Goal: Use online tool/utility: Use online tool/utility

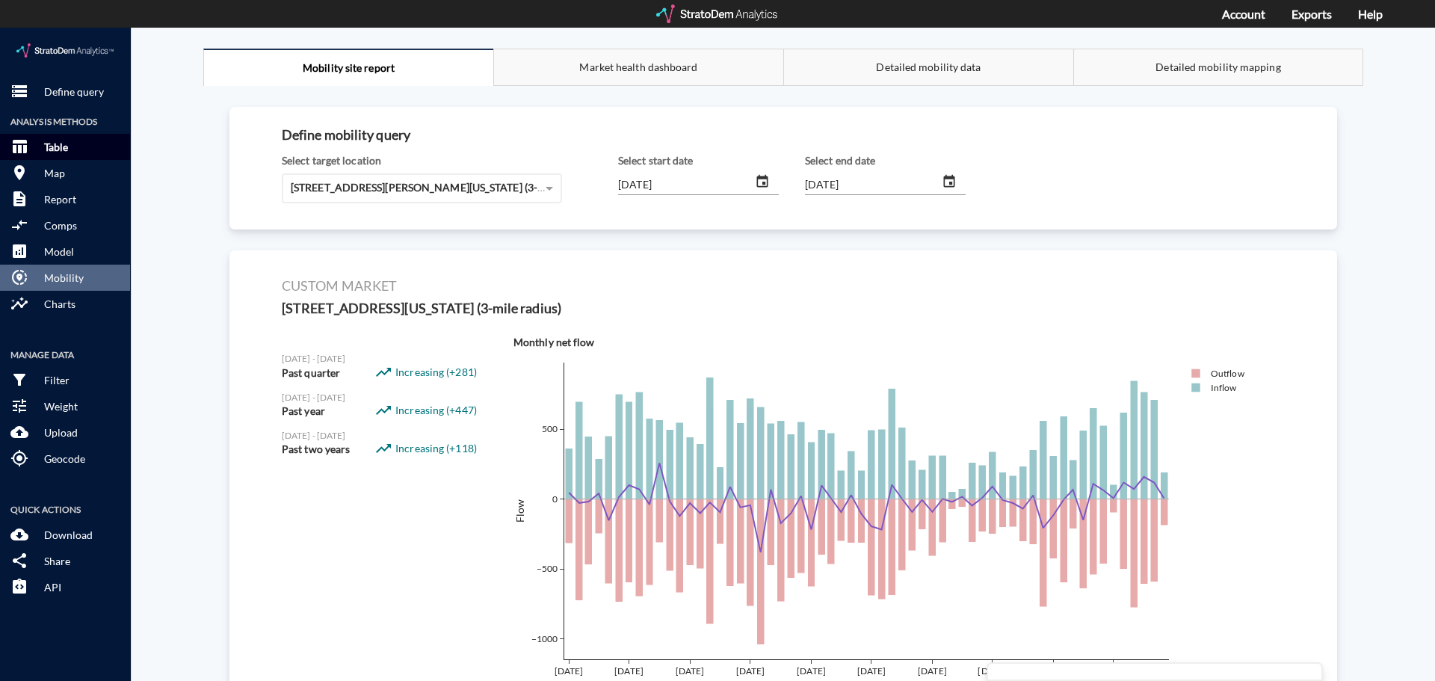
click button "table_chart Table"
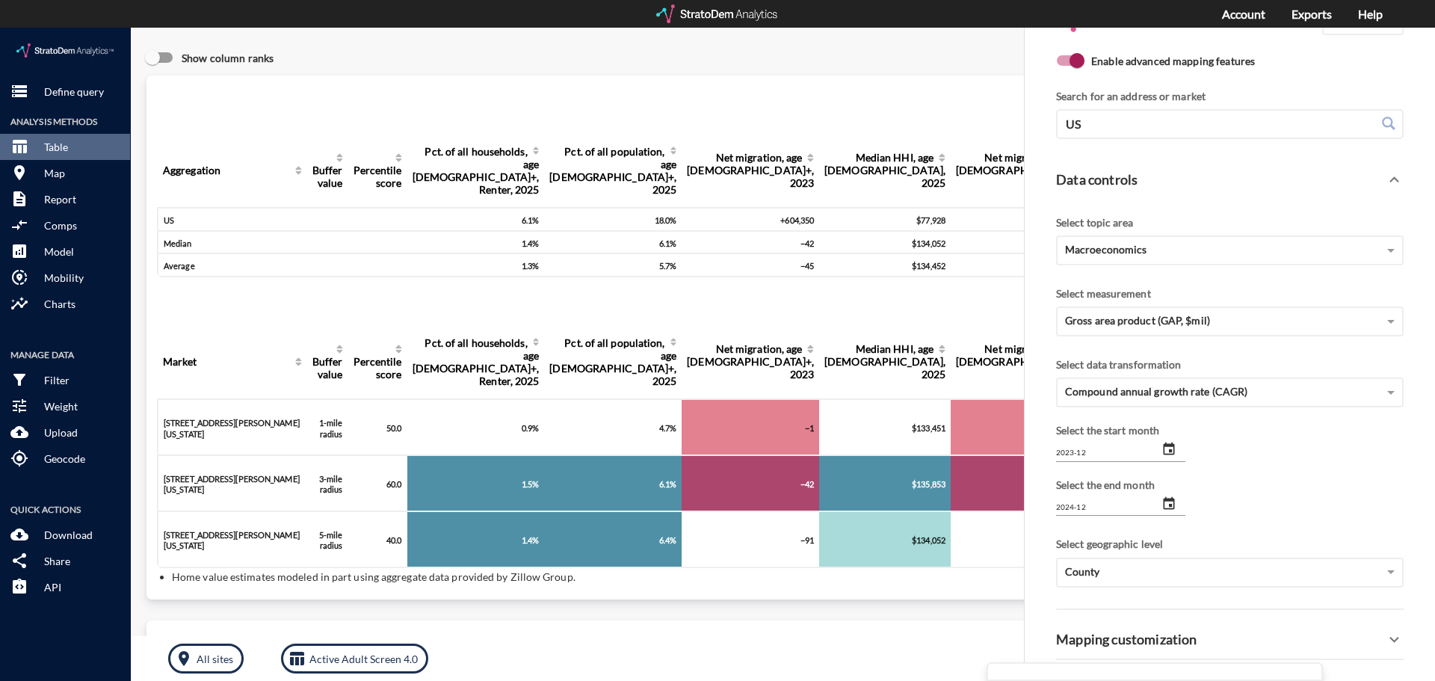
click div "Query progress Aggregation Buffer value Percentile score Pct. of all households…"
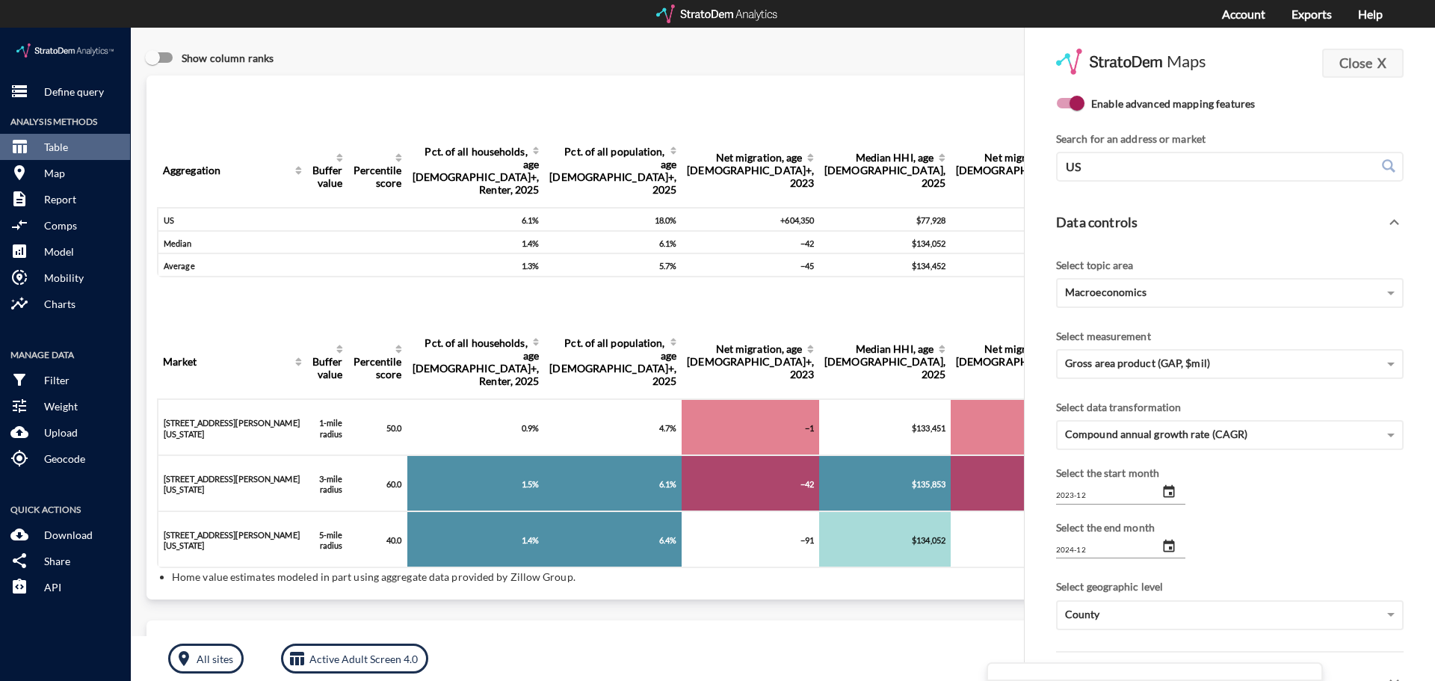
click strong "X"
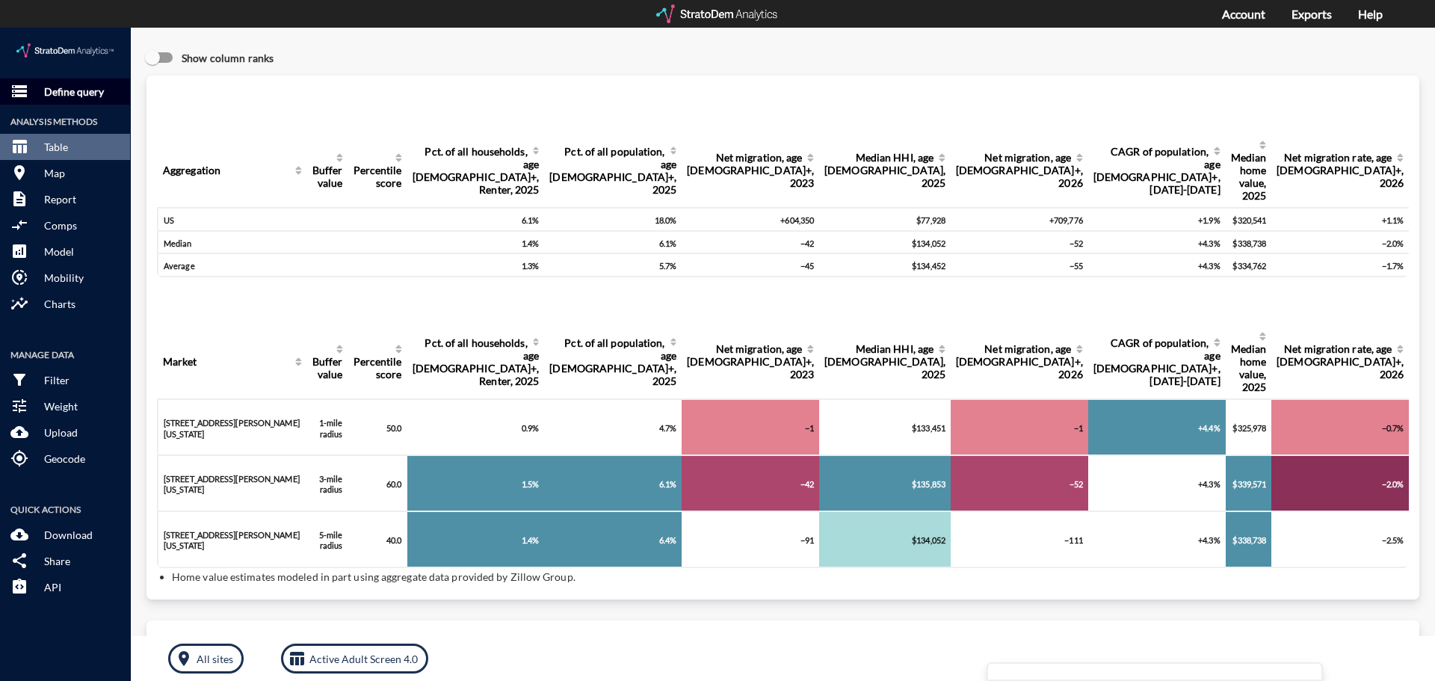
click p "Define query"
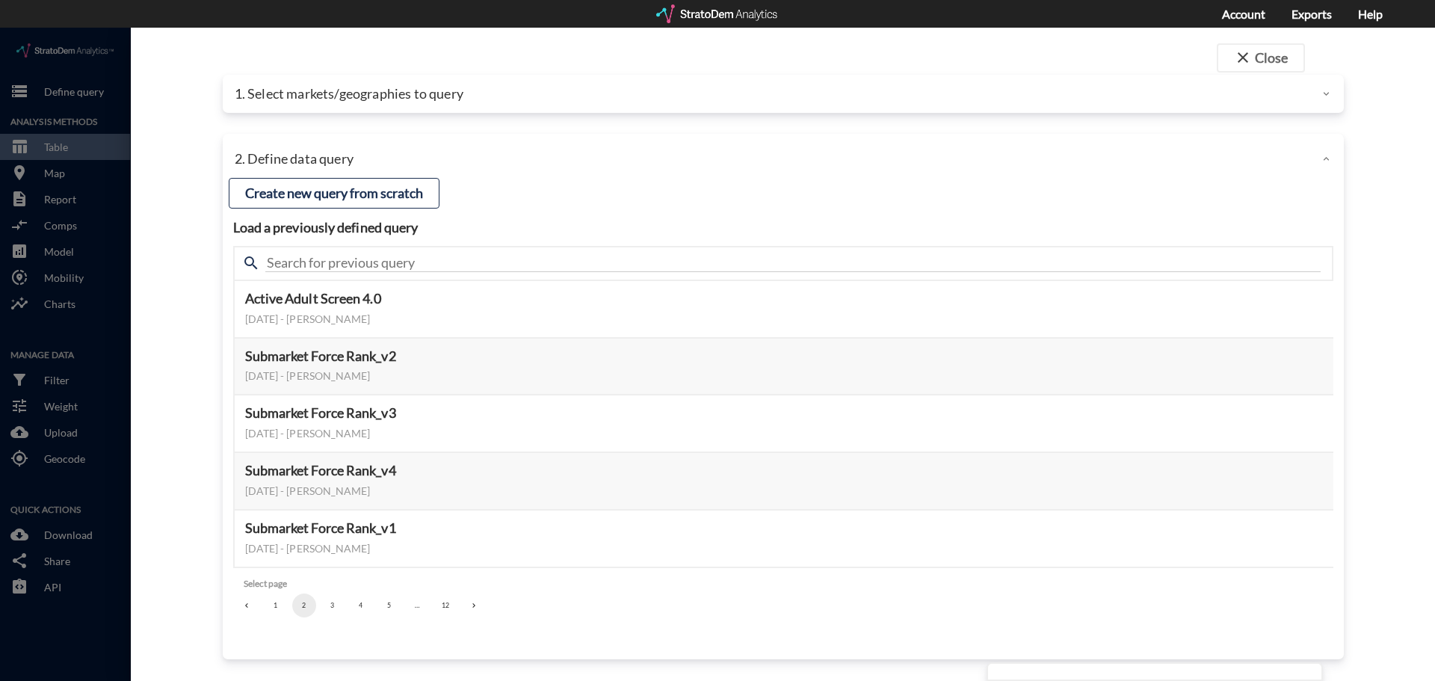
click button "3"
click button "4"
click button "5"
click button "6"
click button "7"
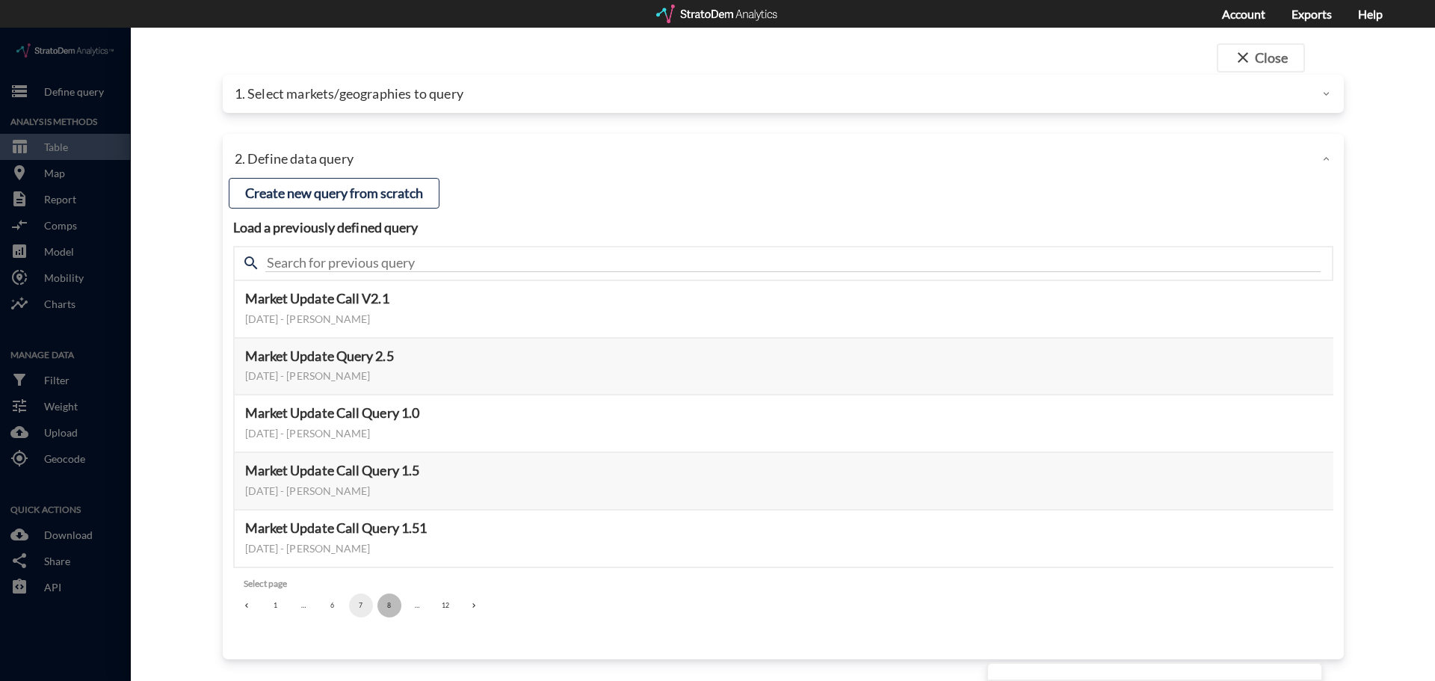
click button "8"
click button "9"
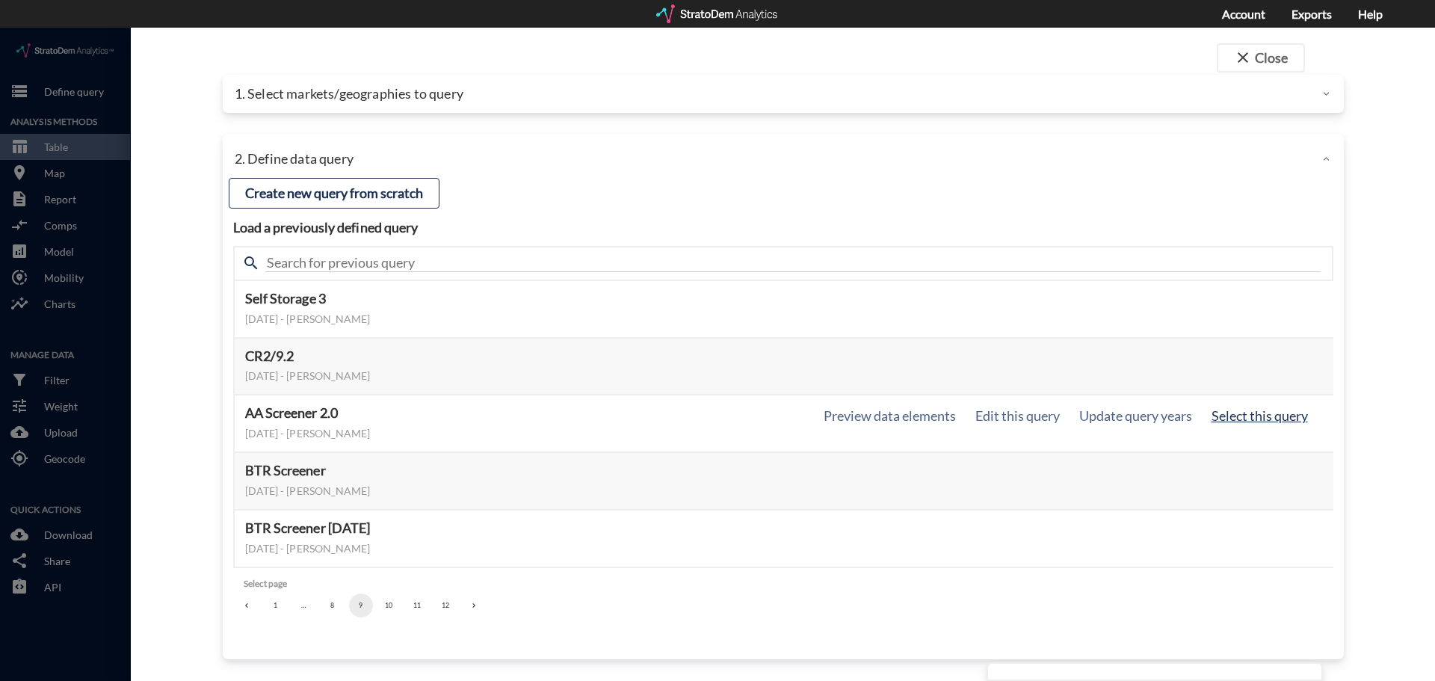
click button "Select this query"
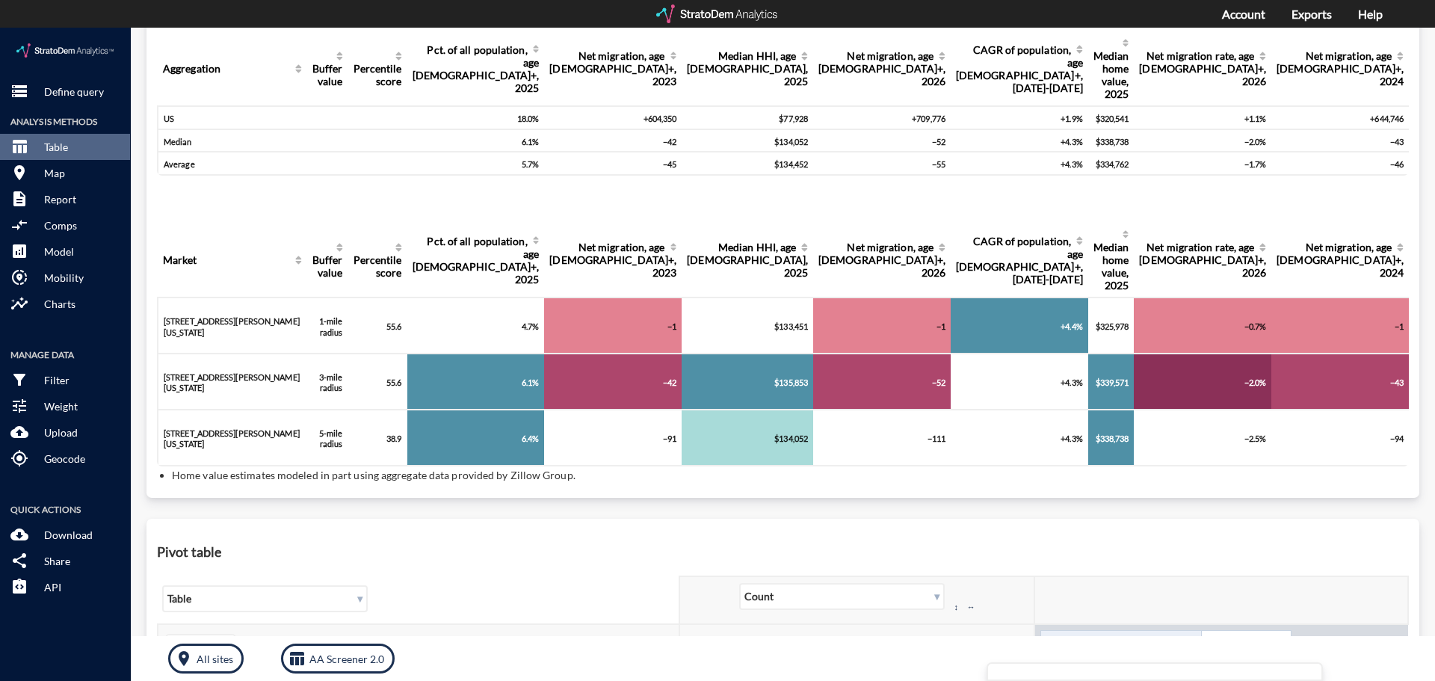
scroll to position [149, 0]
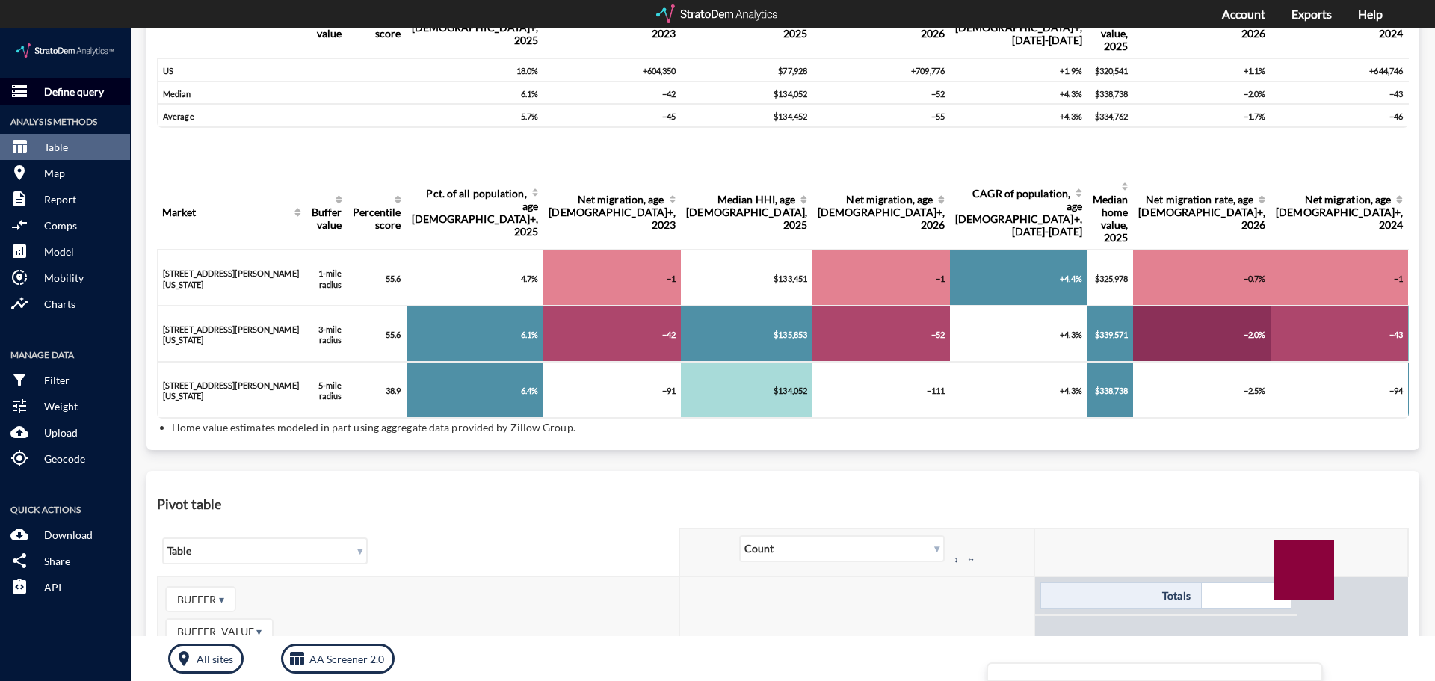
click p "Define query"
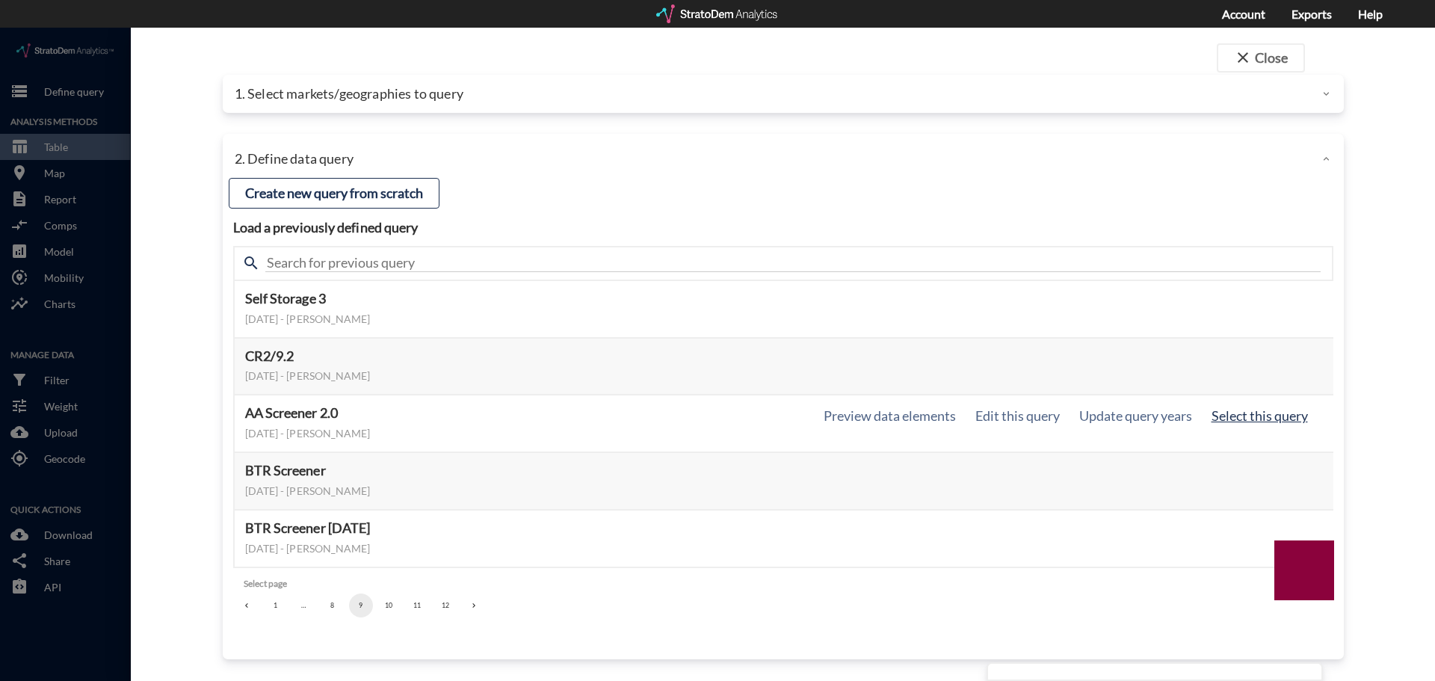
click button "Select this query"
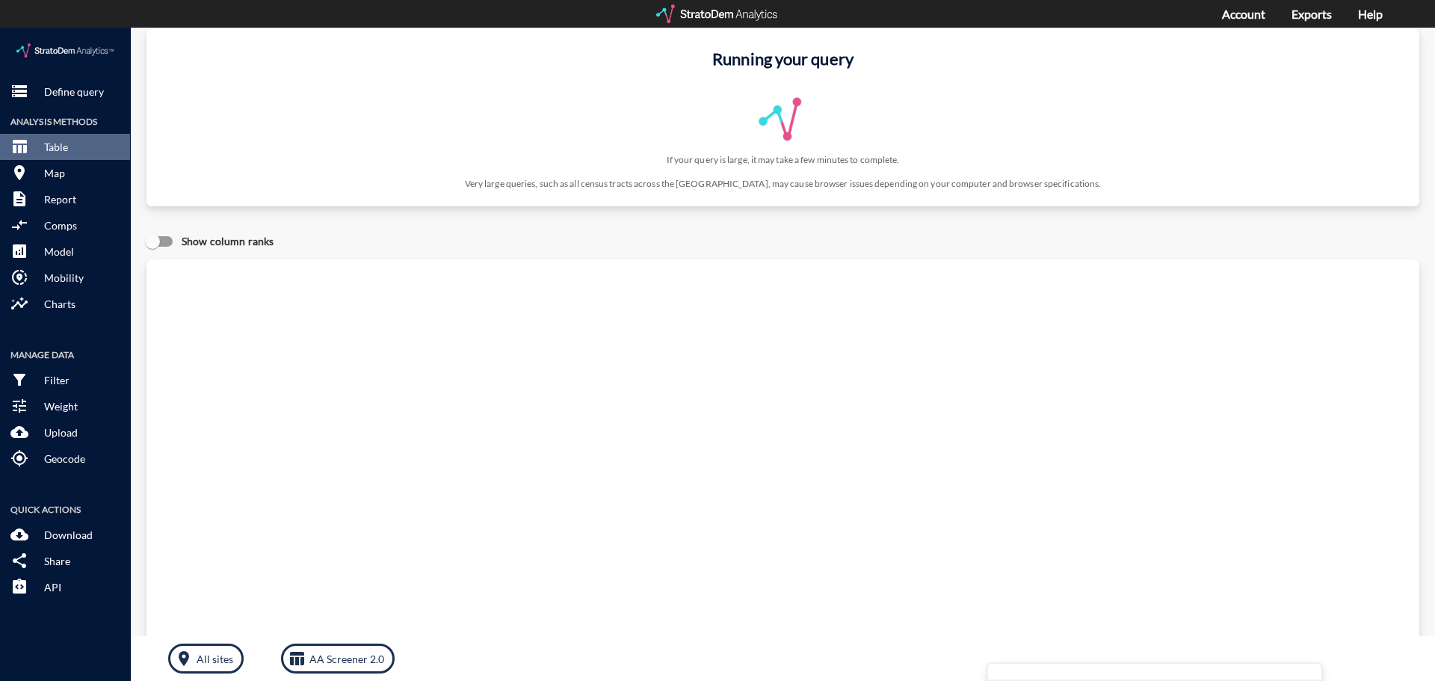
scroll to position [14, 0]
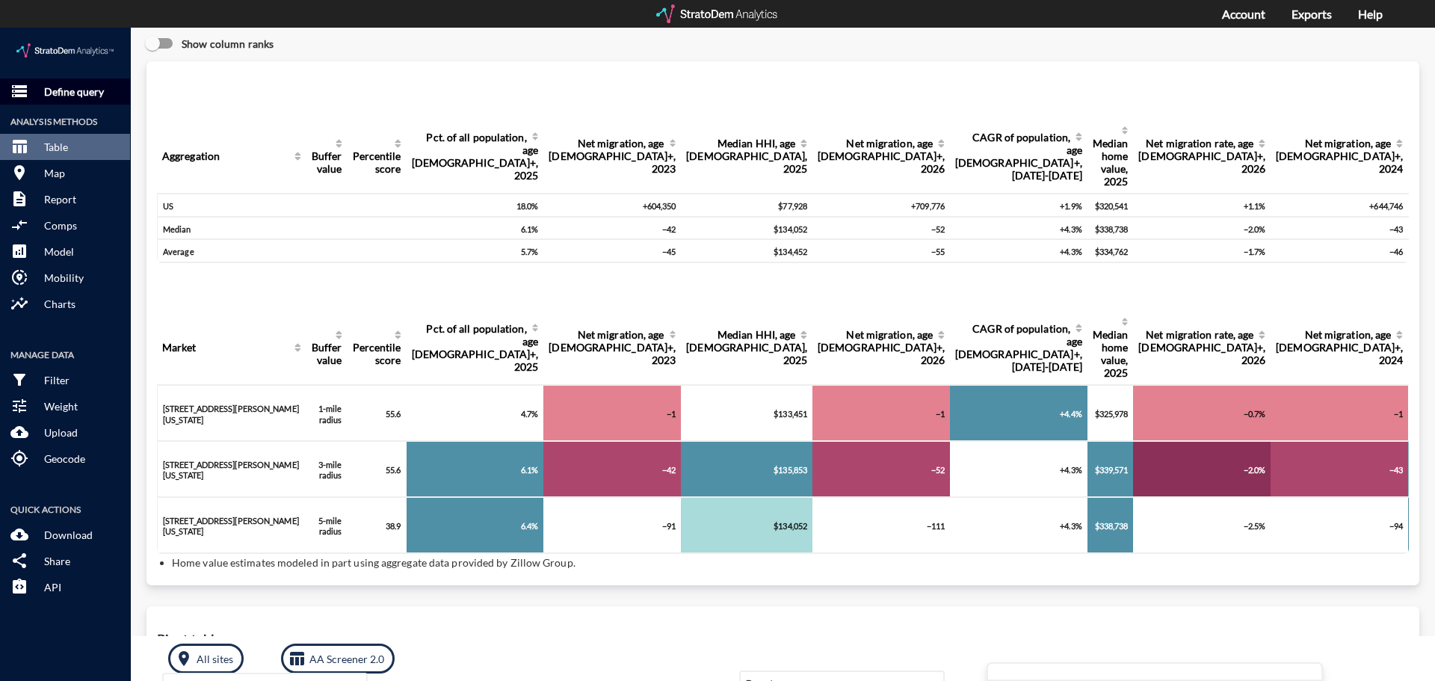
click p "Define query"
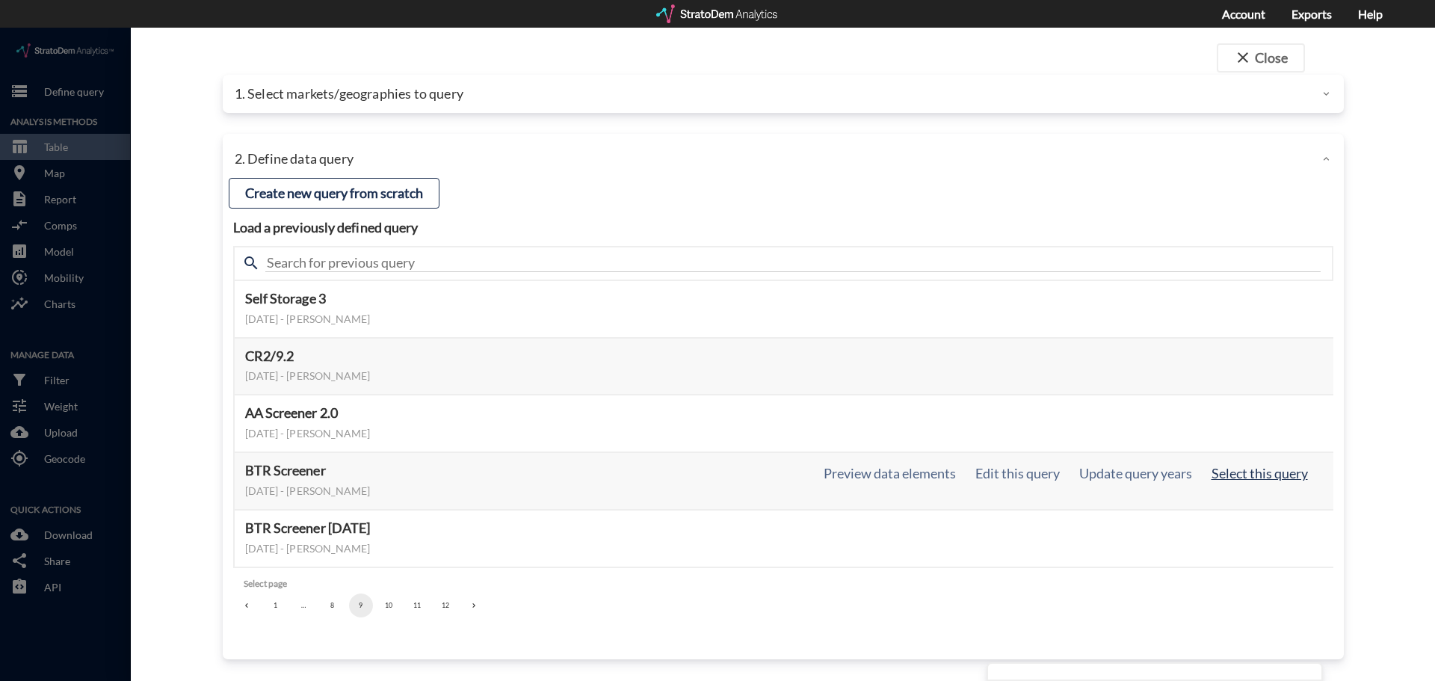
click button "Select this query"
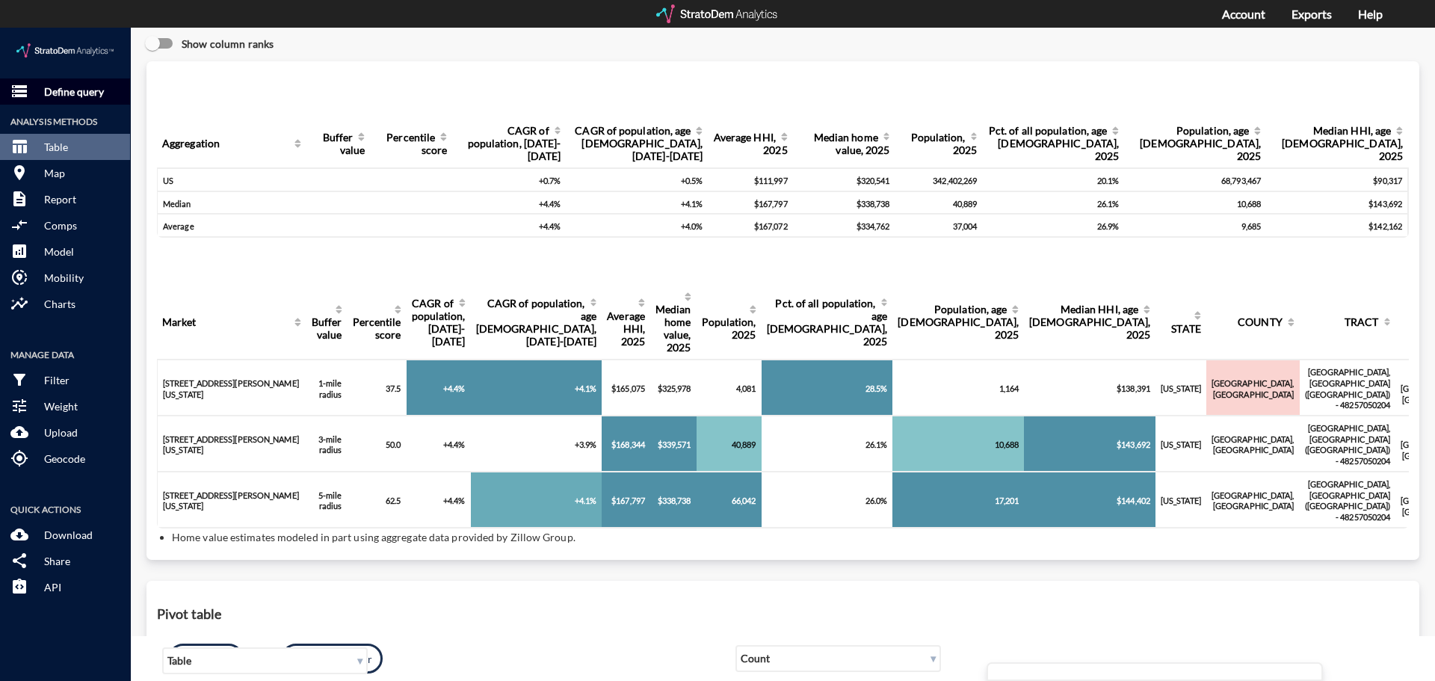
click p "Define query"
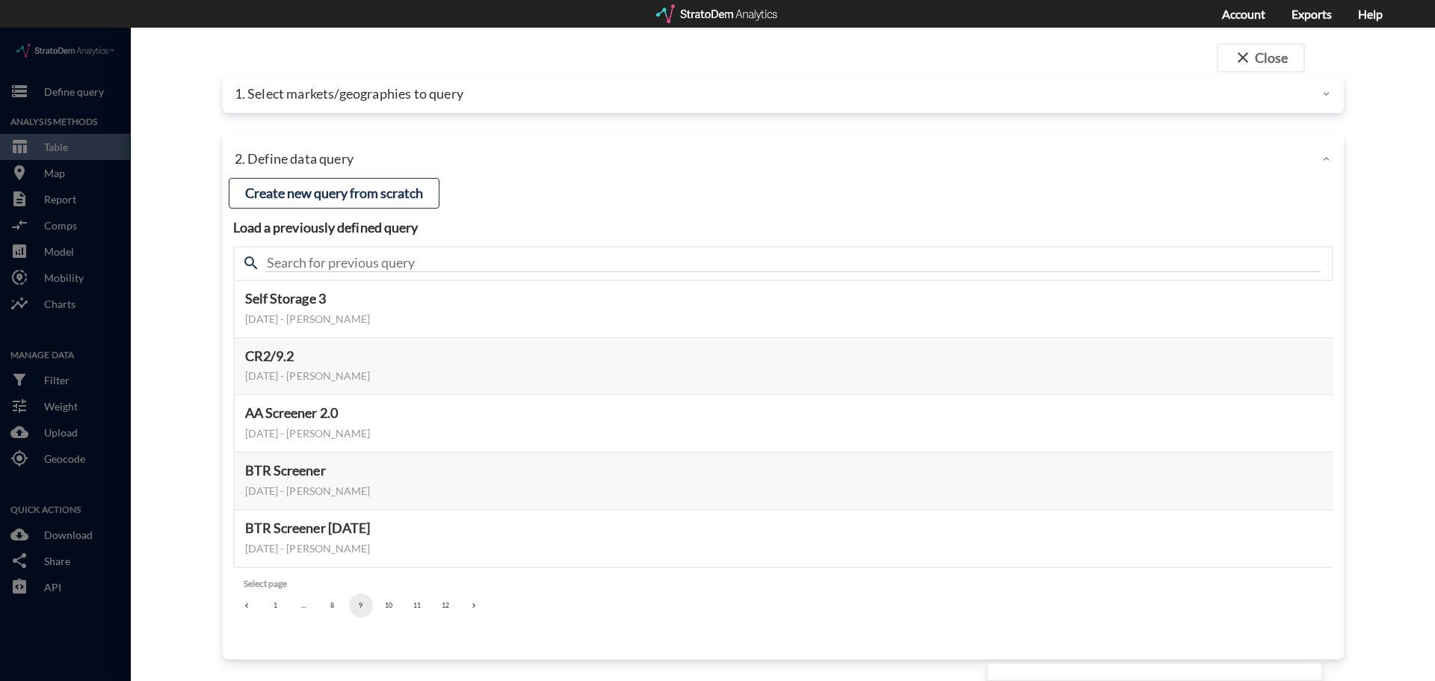
click div "1. Select markets/geographies to query"
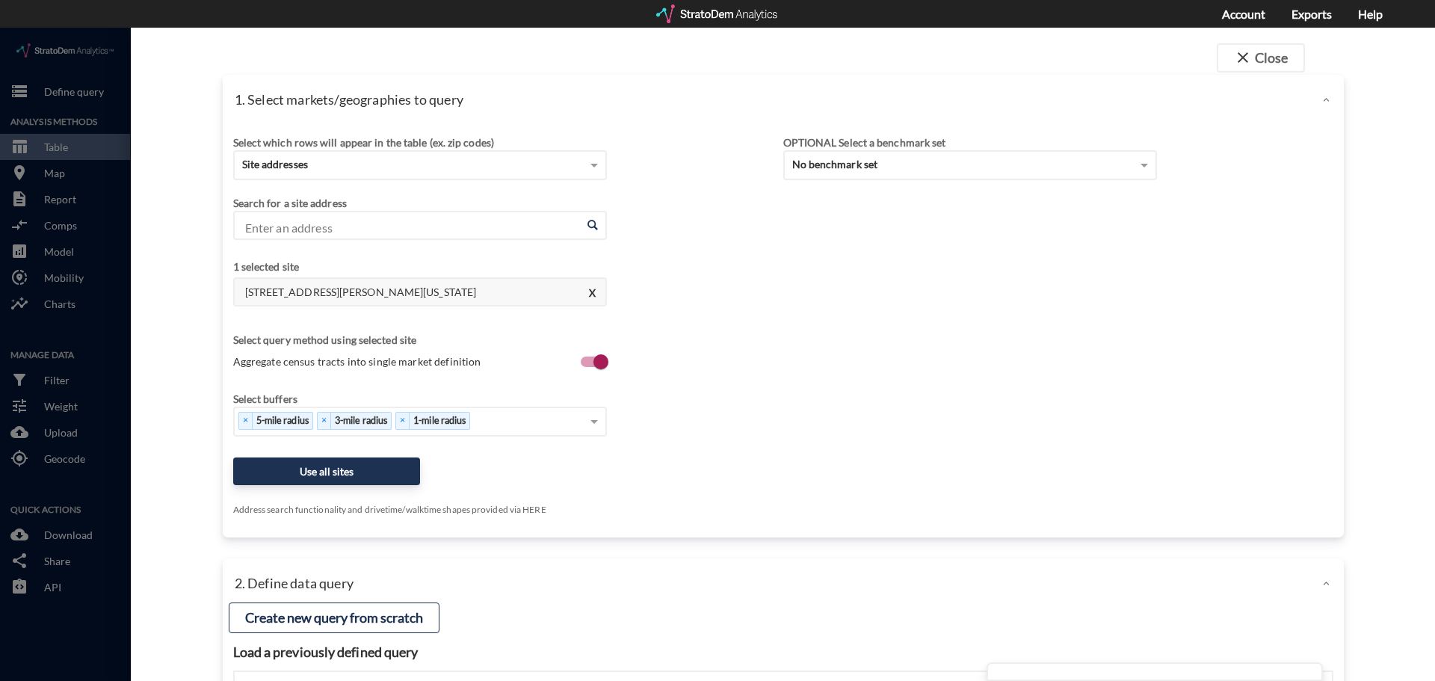
click input "Enter an address"
paste input "[STREET_ADDRESS][PERSON_NAME]"
click li "[STREET_ADDRESS][PERSON_NAME][US_STATE]"
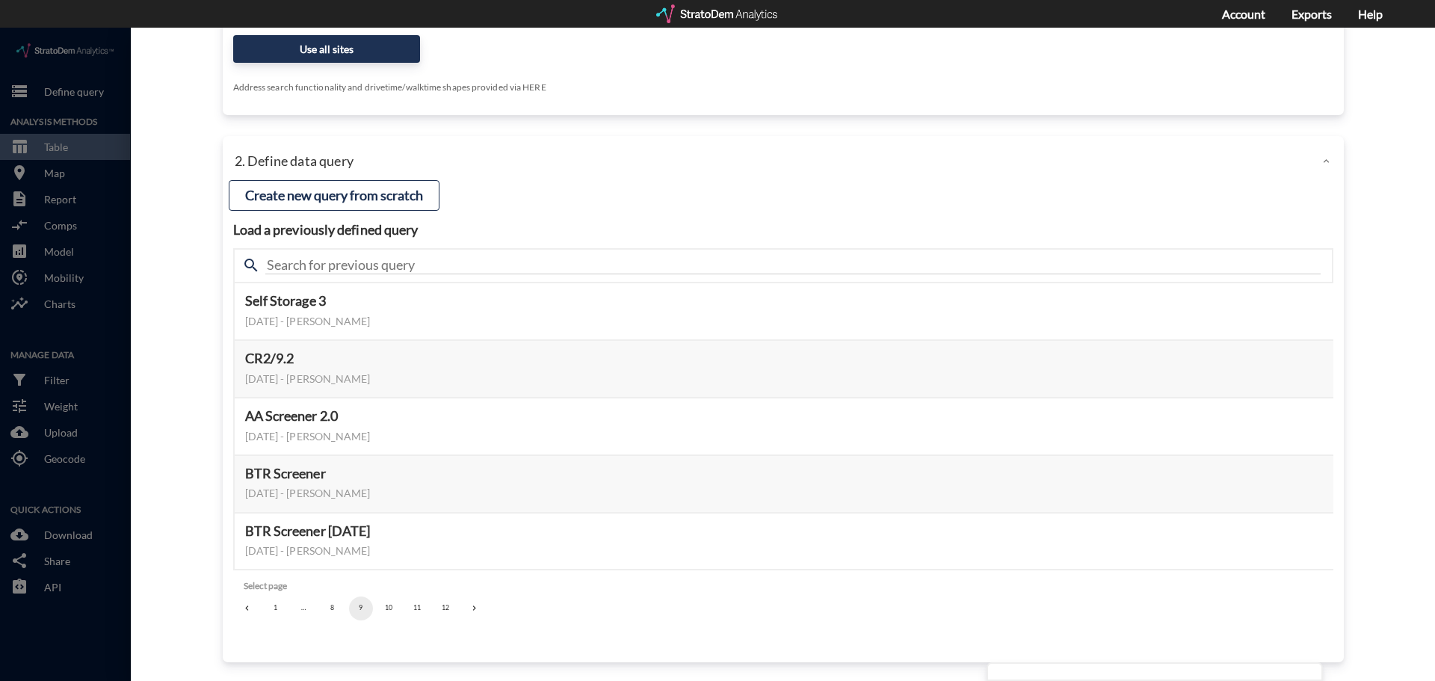
scroll to position [459, 0]
type input "[STREET_ADDRESS][PERSON_NAME][US_STATE]"
click button "8"
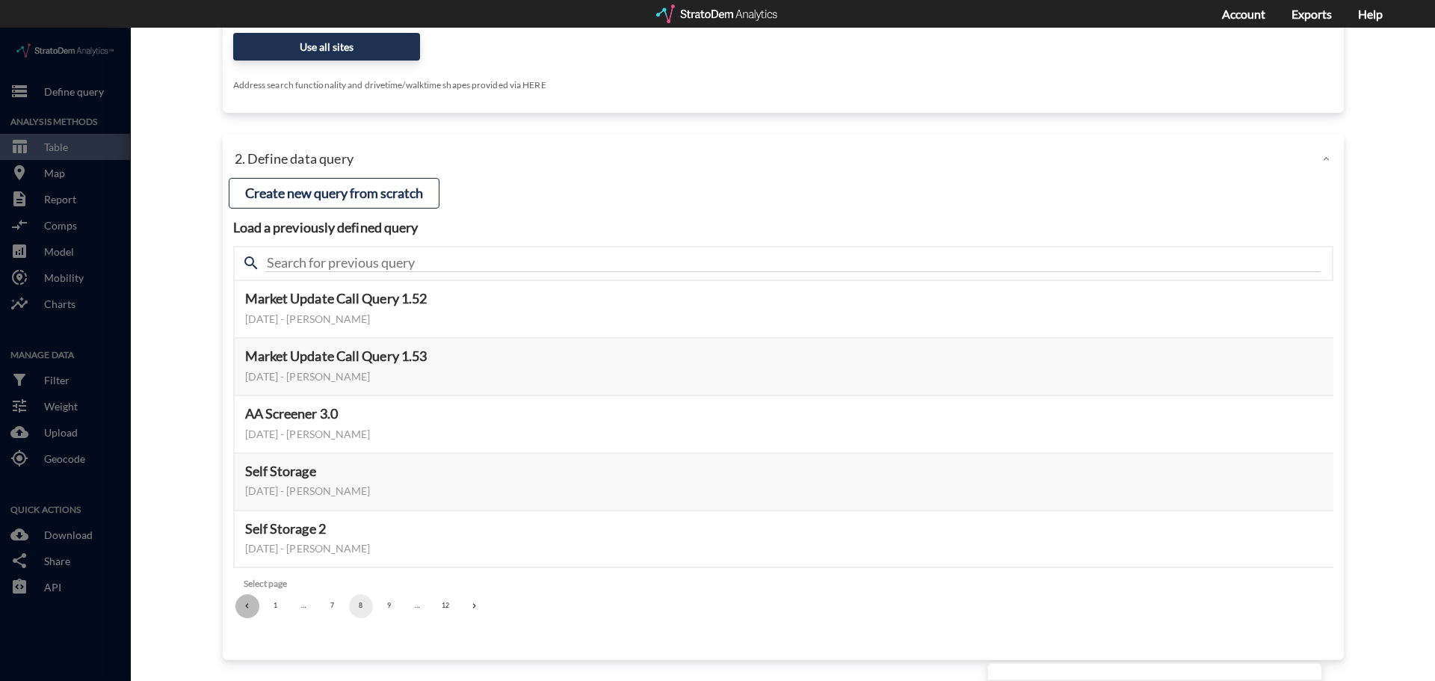
click icon "Go to previous page"
click button "2"
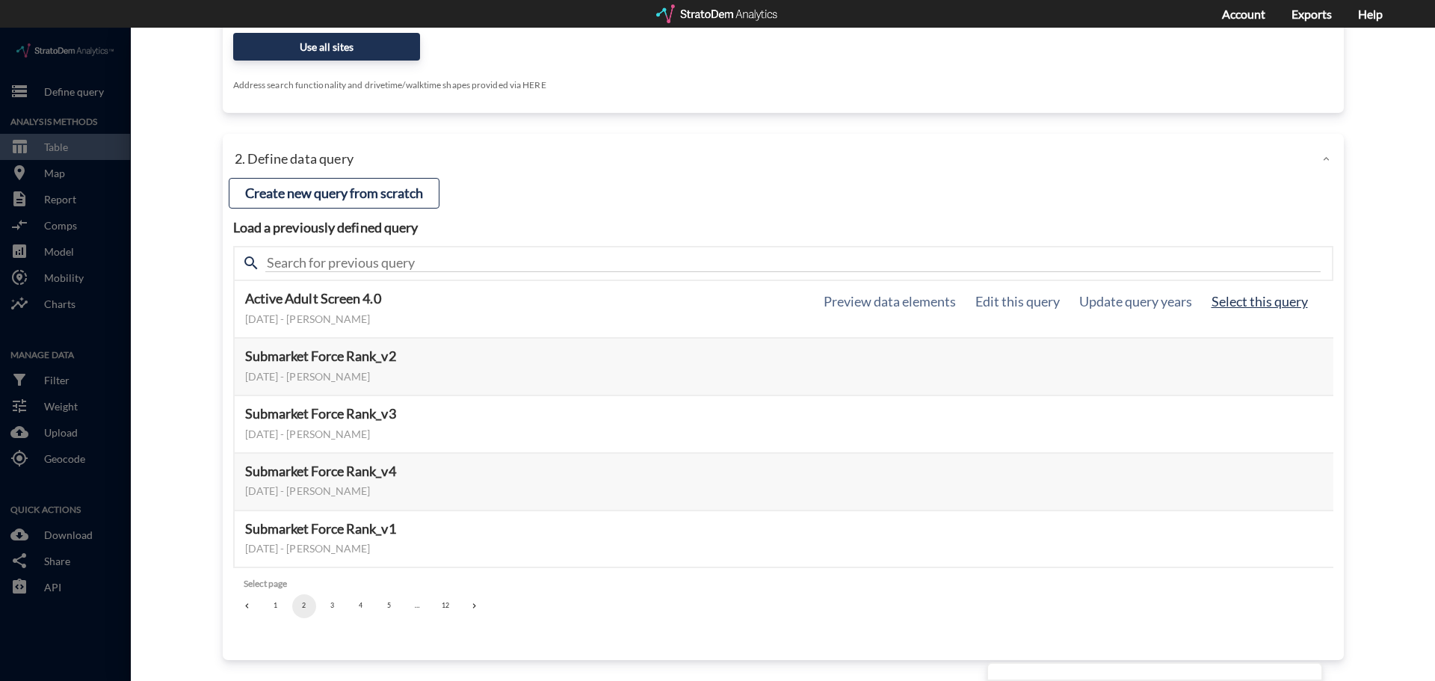
click button "Select this query"
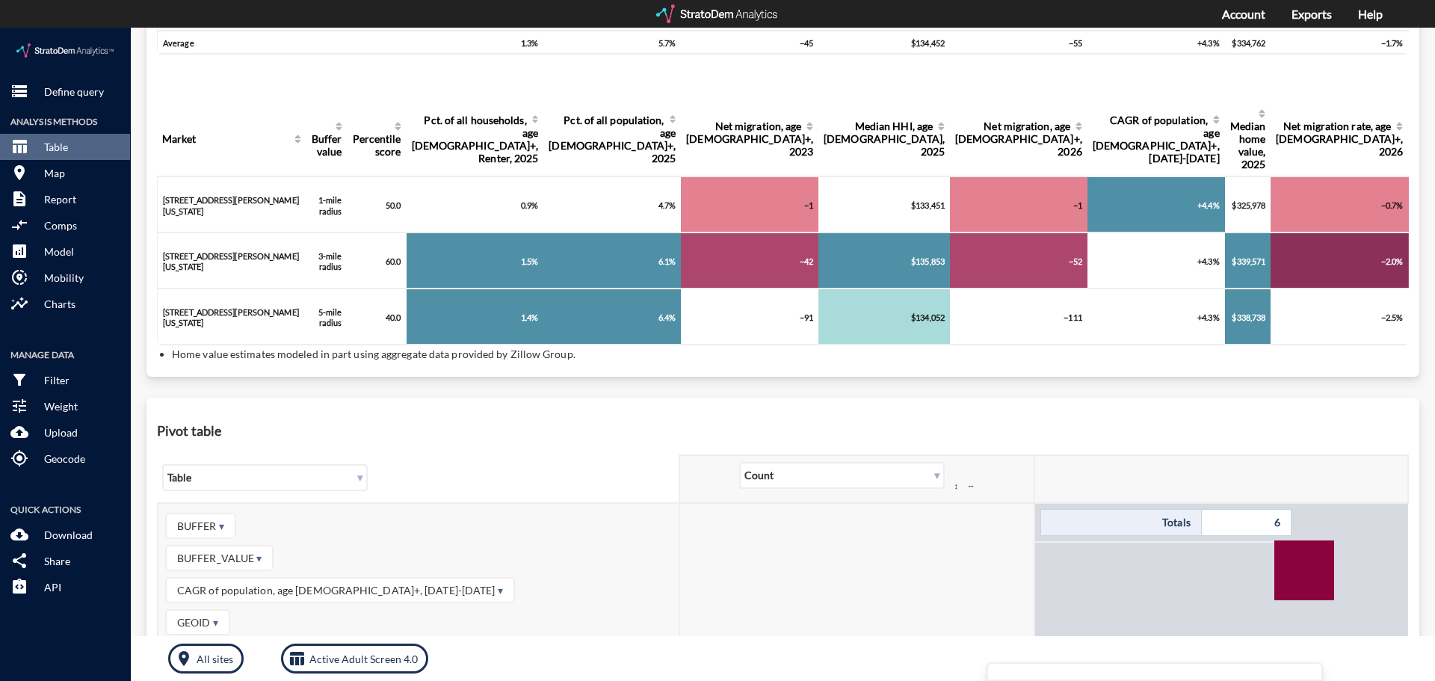
scroll to position [14, 0]
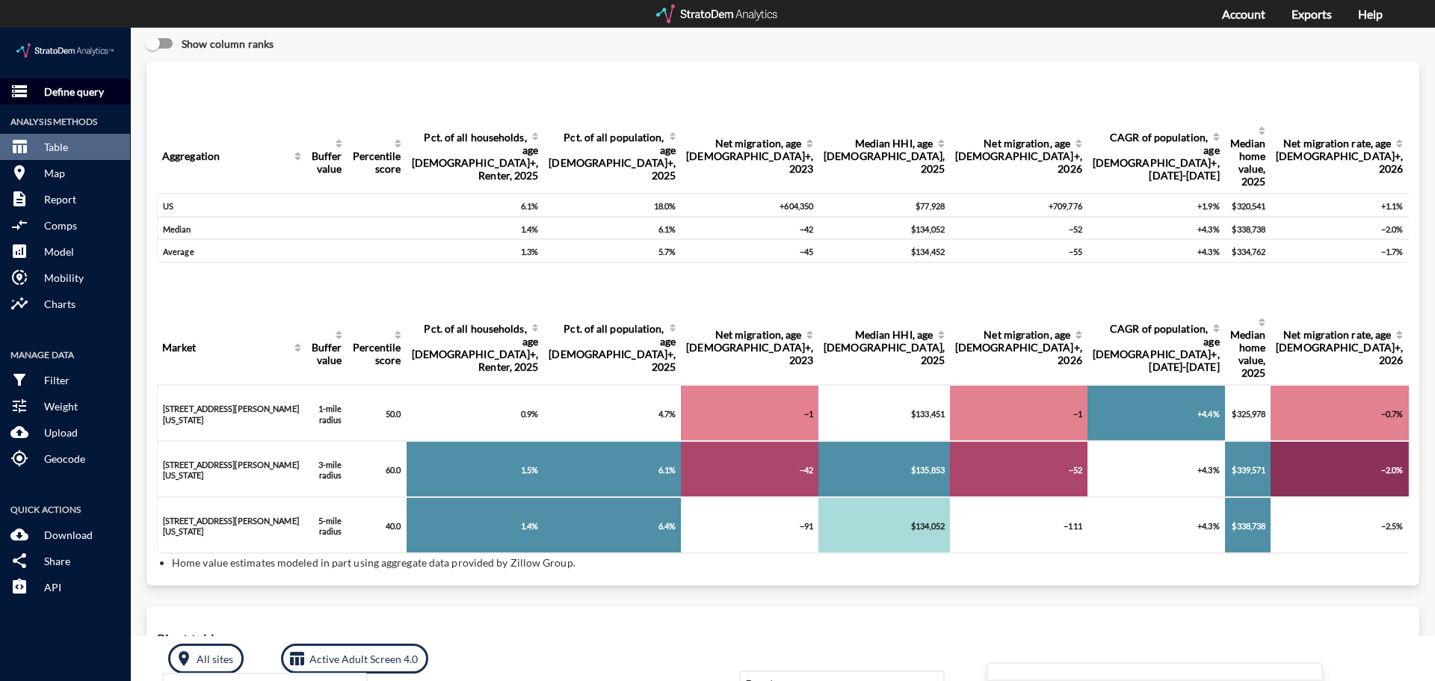
click p "Define query"
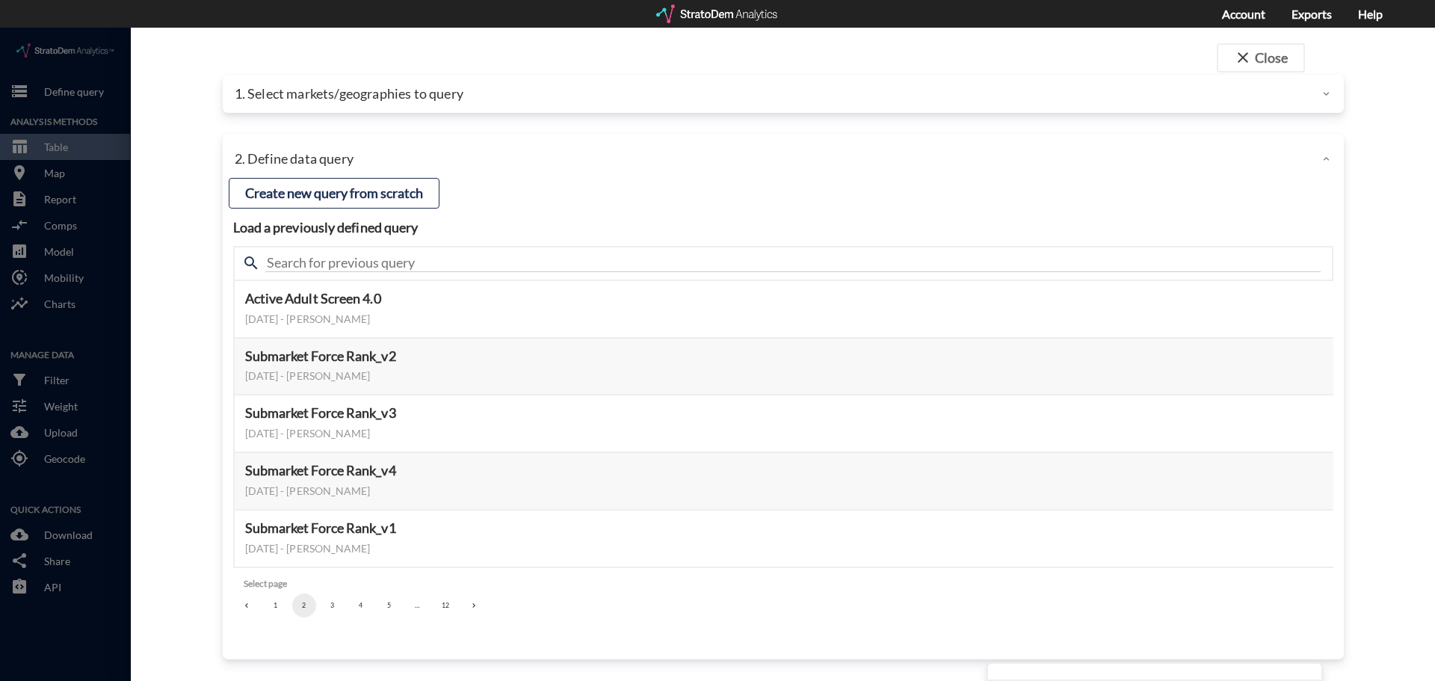
click div "1. Select markets/geographies to query"
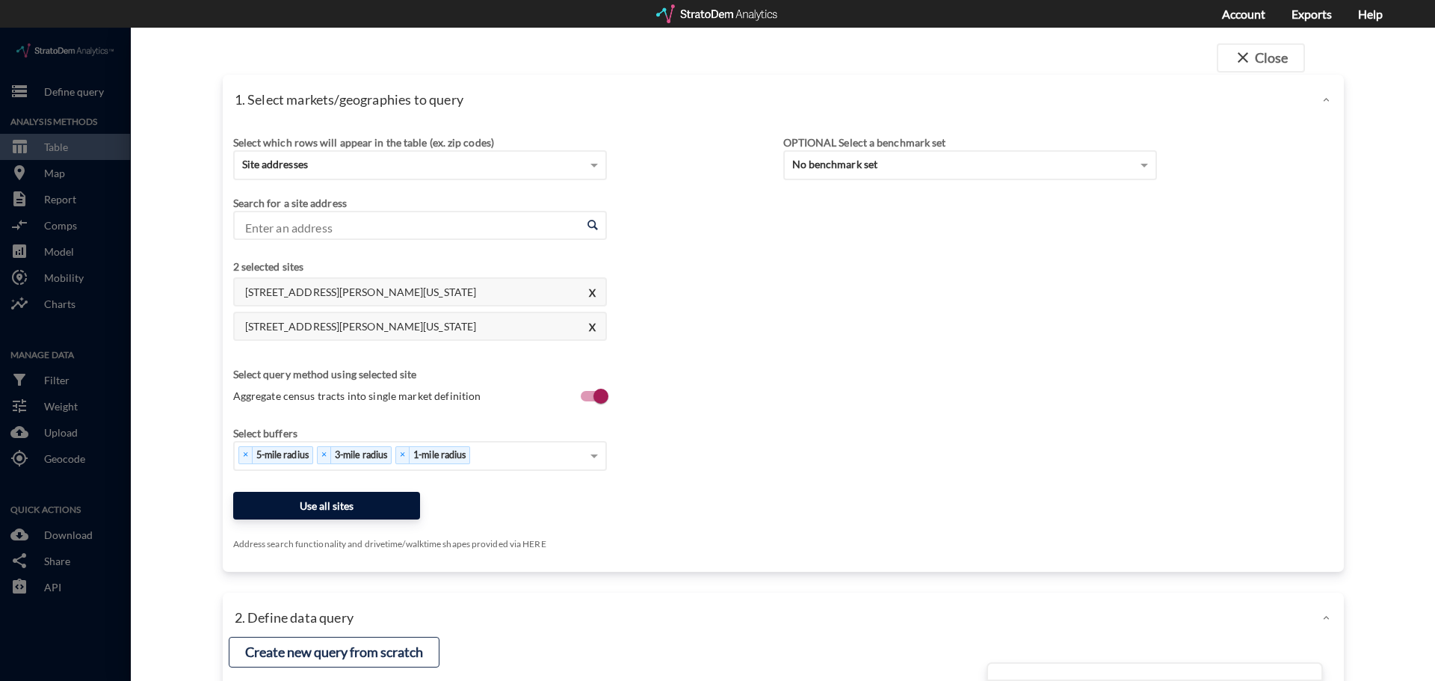
click button "Use all sites"
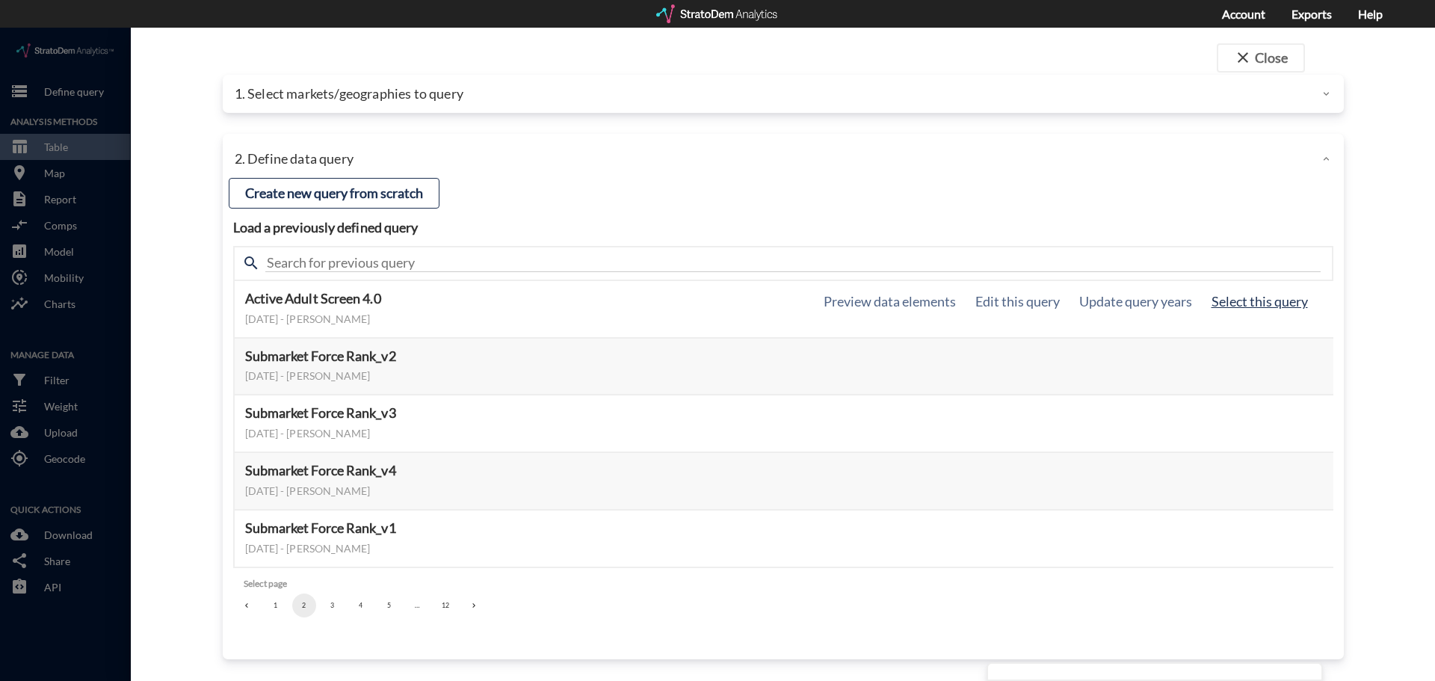
click button "Select this query"
